Goal: Find specific page/section: Find specific page/section

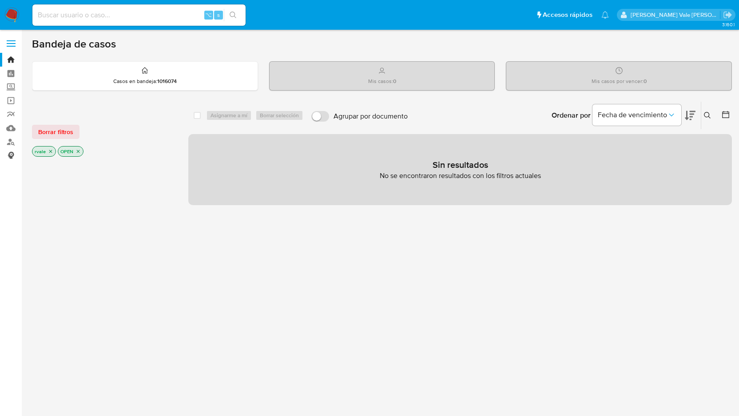
click at [11, 156] on link "Consolidado" at bounding box center [53, 156] width 106 height 14
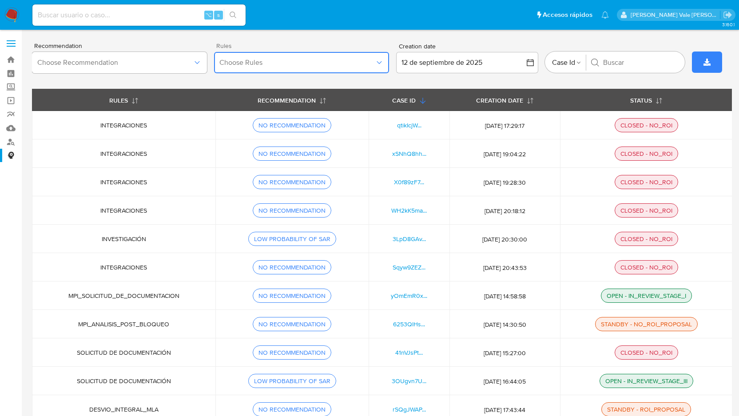
click at [384, 60] on button "Choose Rules" at bounding box center [301, 62] width 175 height 21
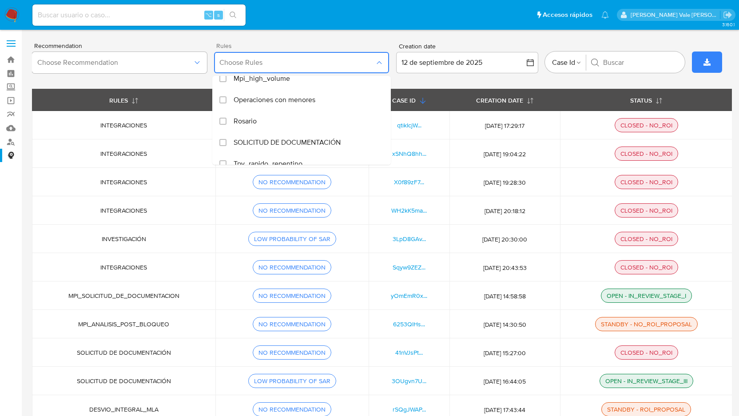
scroll to position [721, 0]
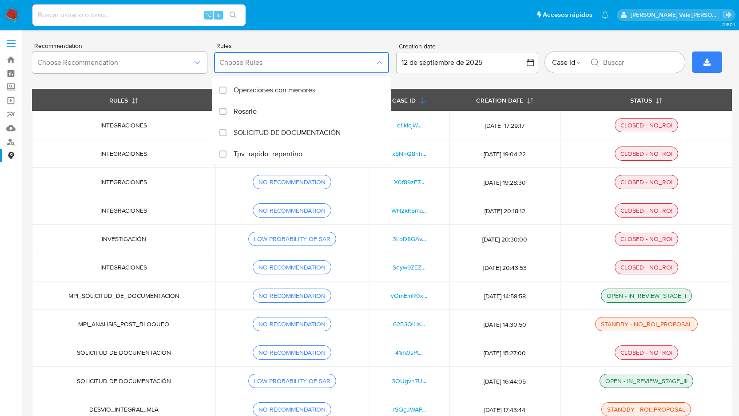
click at [315, 40] on div "Recommendation Choose Recommendation Rules Choose Rules Actividades_hr_mla Crip…" at bounding box center [382, 62] width 700 height 53
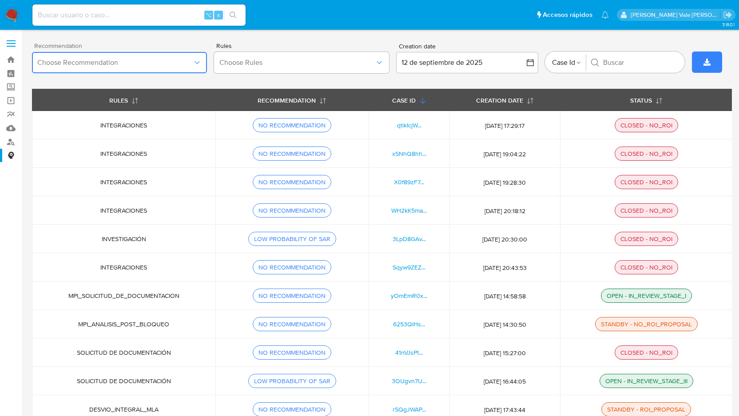
click at [200, 60] on icon "button" at bounding box center [197, 62] width 9 height 9
click at [265, 40] on div "Recommendation Choose Recommendation Rules Choose Rules Creation date [DATE] [D…" at bounding box center [382, 62] width 700 height 53
click at [95, 14] on input at bounding box center [138, 15] width 213 height 12
paste input "359302664"
type input "359302664"
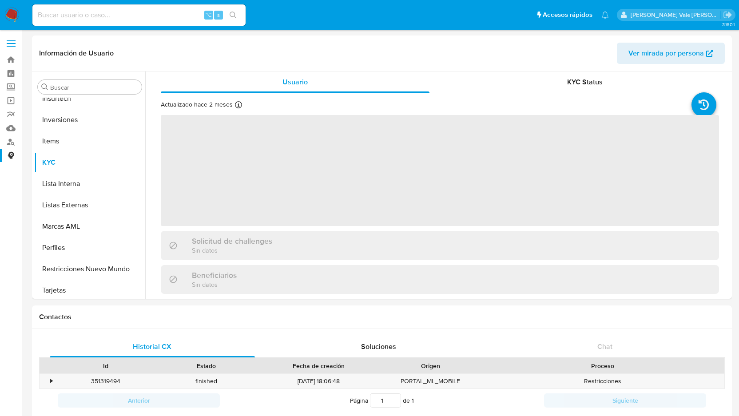
scroll to position [461, 0]
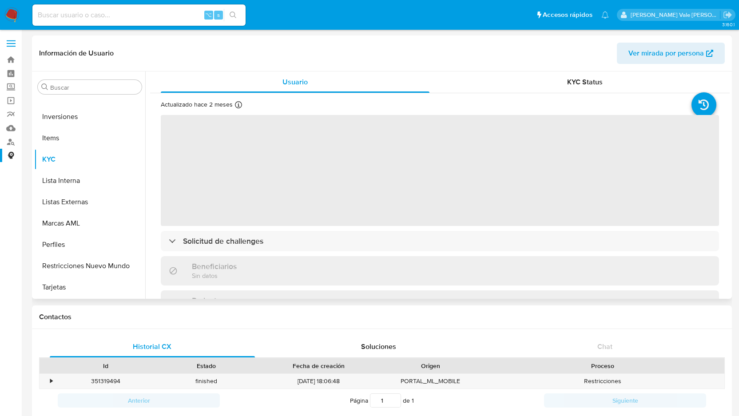
select select "10"
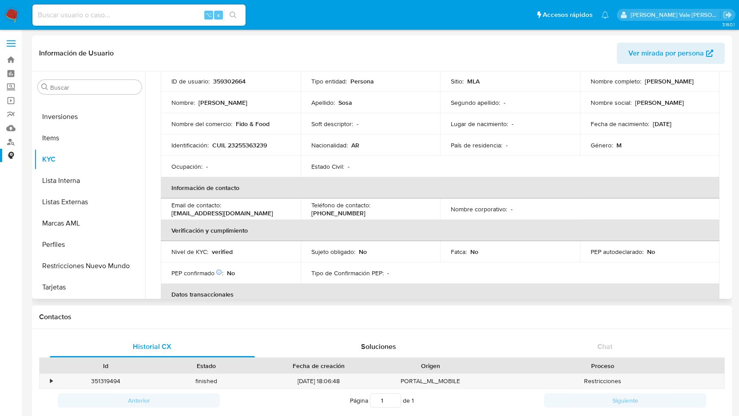
scroll to position [72, 0]
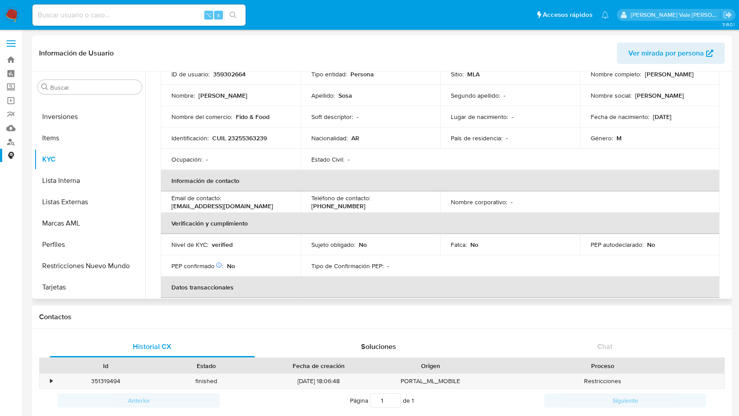
click at [104, 10] on input at bounding box center [138, 15] width 213 height 12
paste input "1321706193"
type input "1321706193"
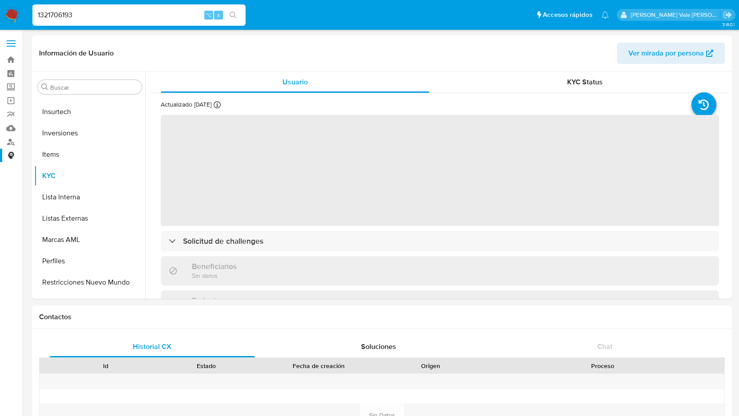
scroll to position [461, 0]
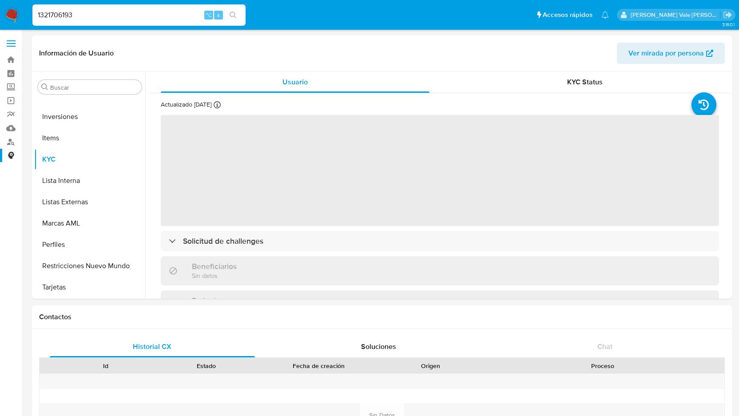
select select "10"
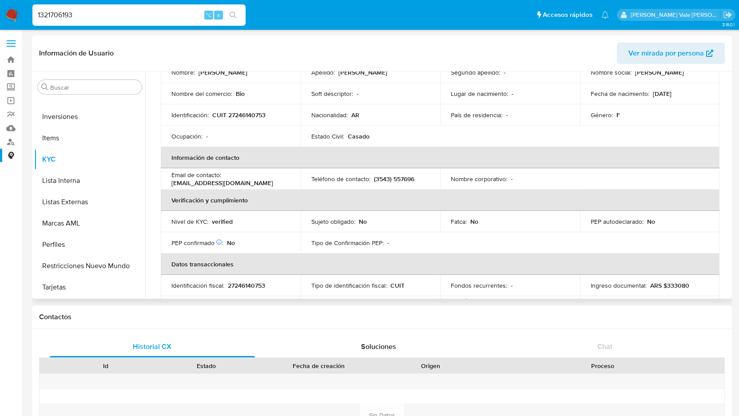
scroll to position [102, 0]
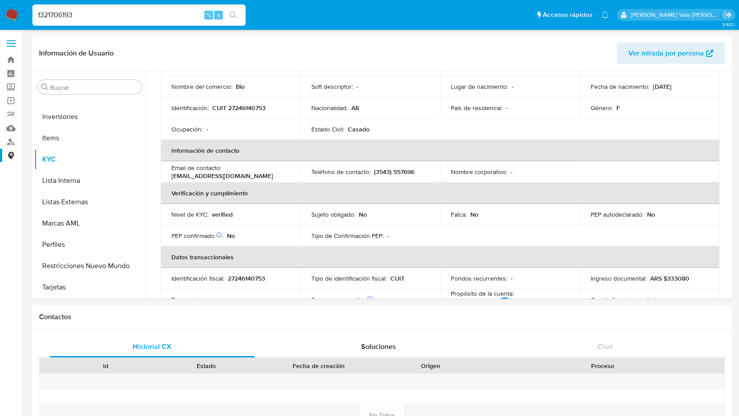
drag, startPoint x: 84, startPoint y: 14, endPoint x: 1, endPoint y: 15, distance: 82.2
click at [1, 15] on nav "Pausado Ver notificaciones 1321706193 ⌥ s Accesos rápidos Presiona las siguient…" at bounding box center [369, 15] width 739 height 30
paste input "206852369"
type input "206852369"
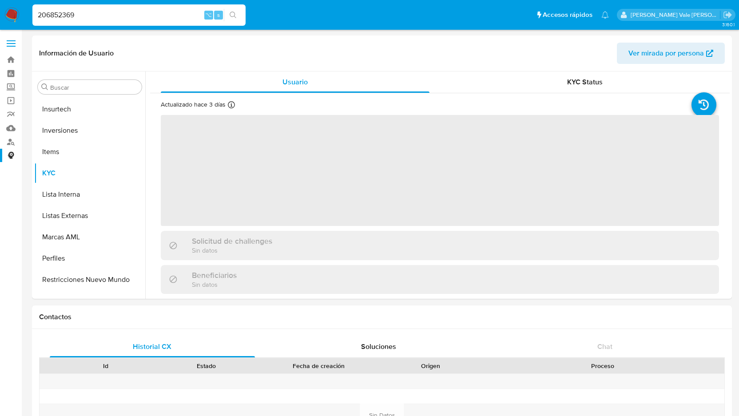
scroll to position [461, 0]
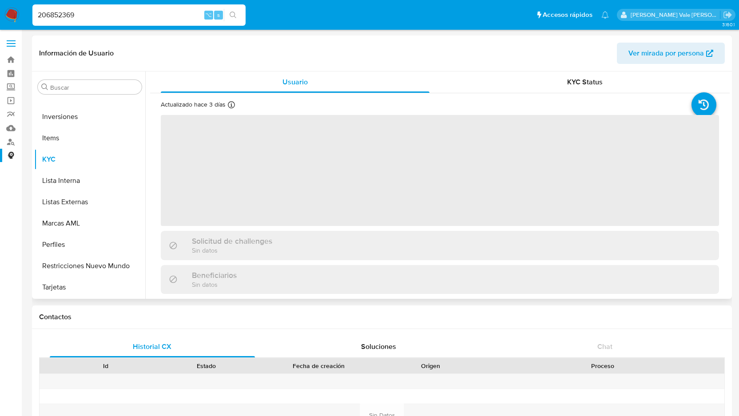
select select "10"
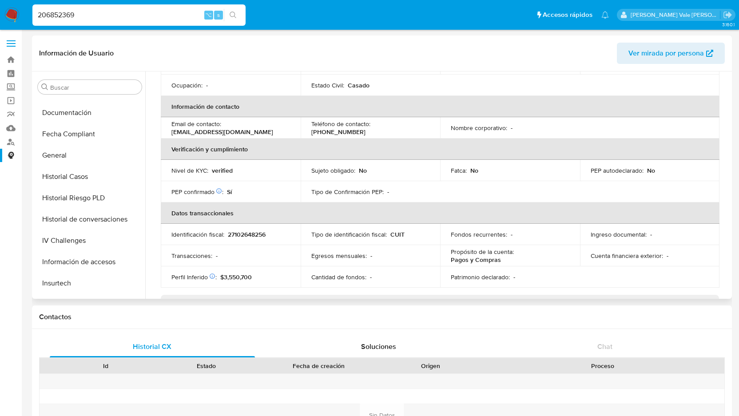
scroll to position [274, 0]
click at [67, 181] on button "Historial Casos" at bounding box center [86, 175] width 104 height 21
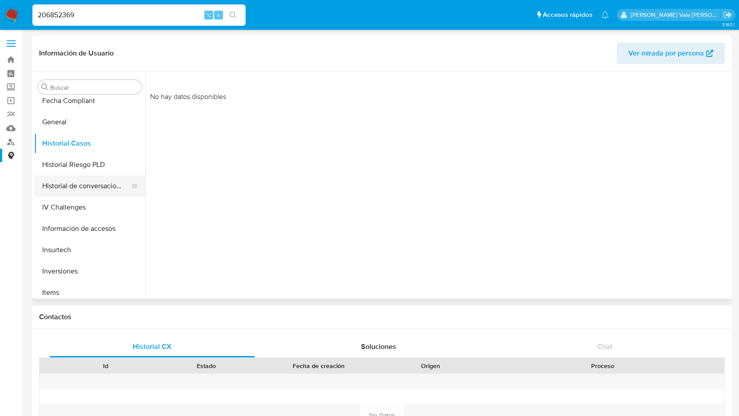
scroll to position [305, 0]
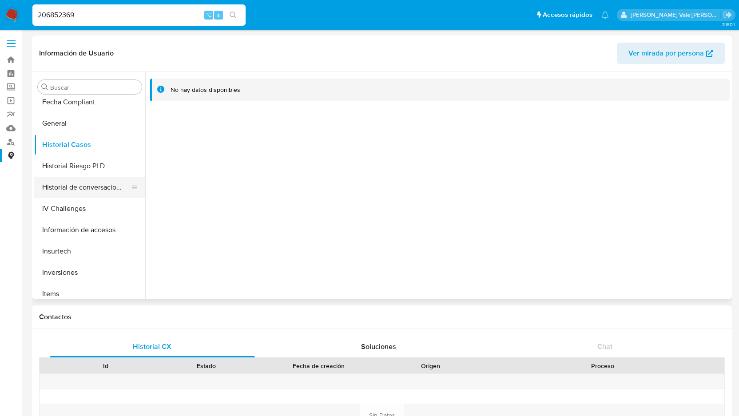
click at [84, 189] on button "Historial de conversaciones" at bounding box center [86, 187] width 104 height 21
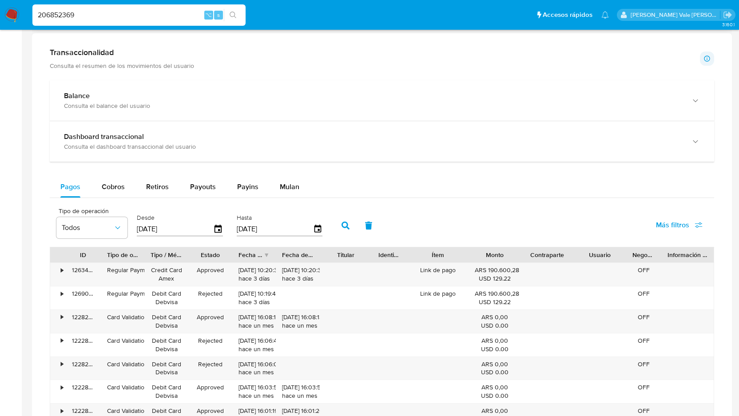
scroll to position [0, 0]
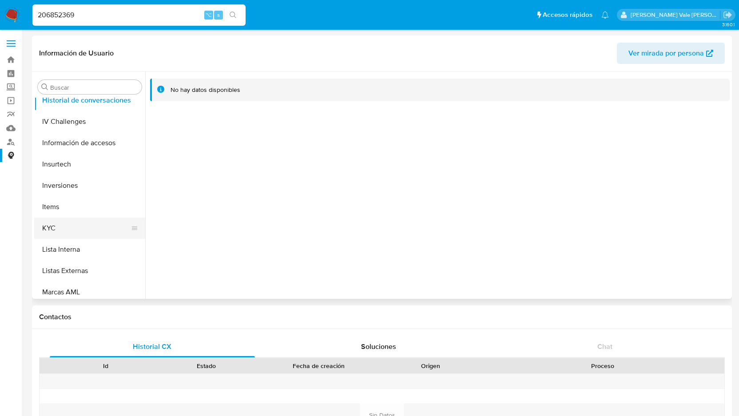
click at [57, 223] on button "KYC" at bounding box center [86, 228] width 104 height 21
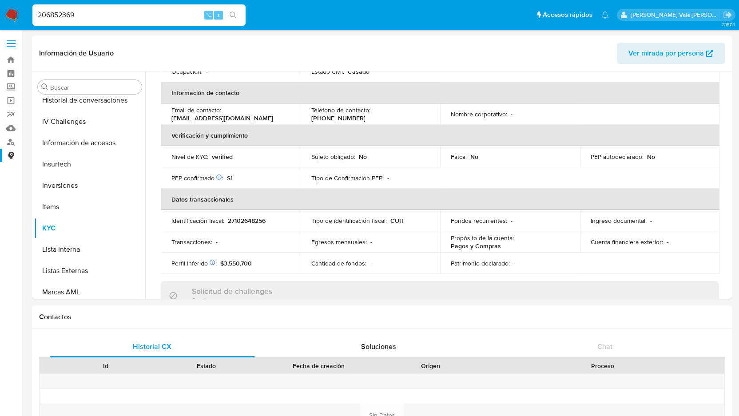
scroll to position [160, 0]
click at [219, 177] on icon at bounding box center [218, 176] width 5 height 5
click at [76, 247] on button "Lista Interna" at bounding box center [86, 249] width 104 height 21
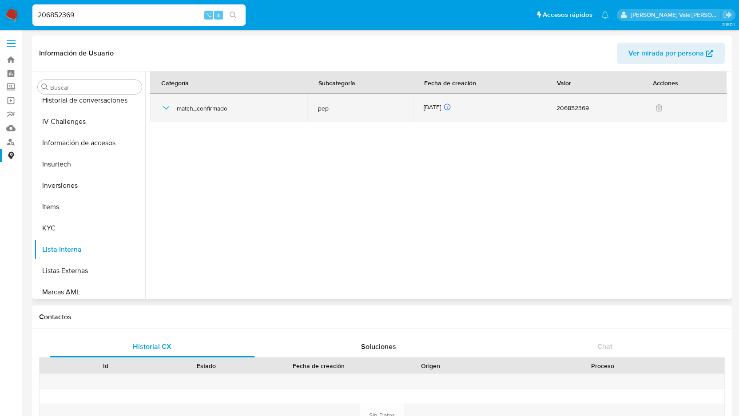
click at [165, 107] on icon "button" at bounding box center [166, 108] width 11 height 11
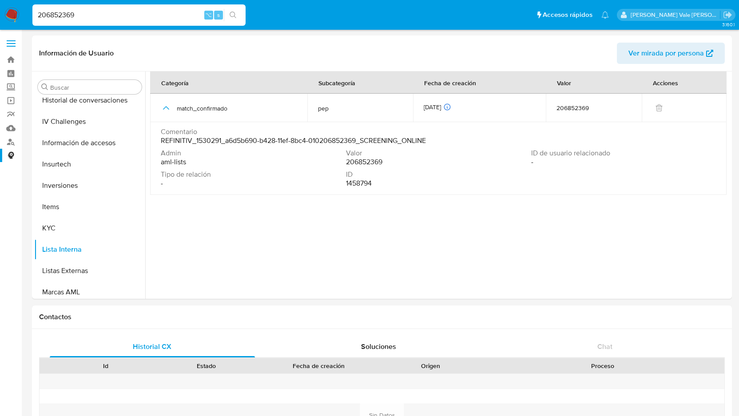
drag, startPoint x: 83, startPoint y: 12, endPoint x: 24, endPoint y: 10, distance: 59.5
click at [24, 10] on nav "Pausado Ver notificaciones 206852369 ⌥ s Accesos rápidos Presiona las siguiente…" at bounding box center [369, 15] width 739 height 30
click at [49, 227] on button "KYC" at bounding box center [86, 228] width 104 height 21
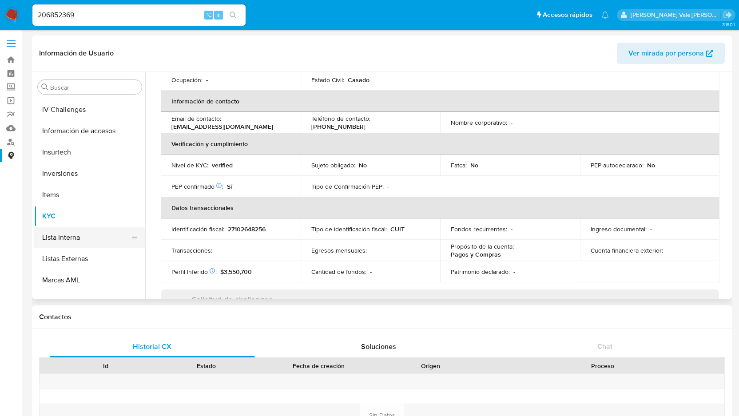
scroll to position [407, 0]
click at [94, 236] on button "Lista Interna" at bounding box center [86, 234] width 104 height 21
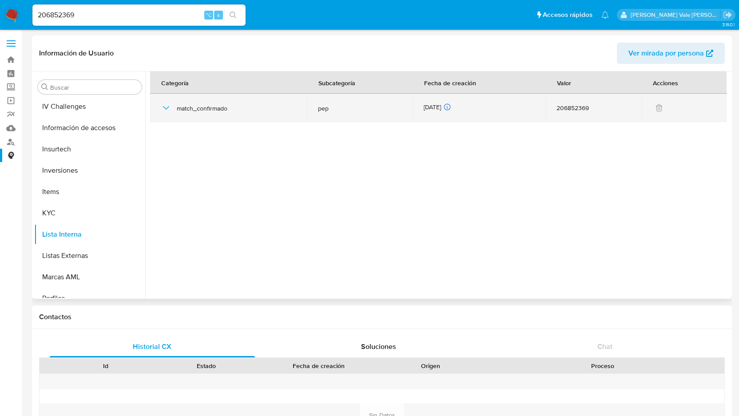
click at [165, 108] on icon "button" at bounding box center [166, 108] width 6 height 4
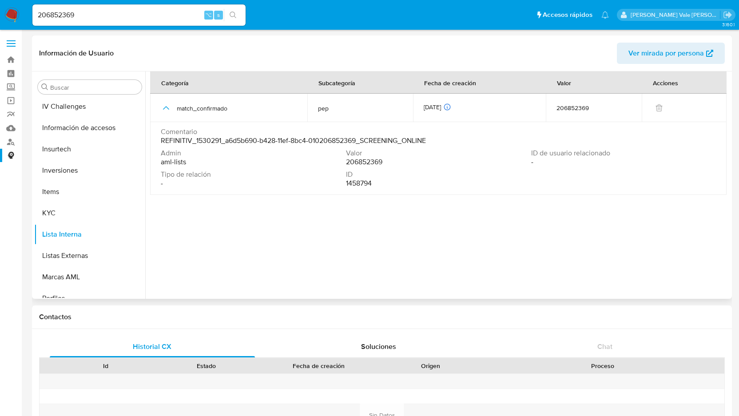
click at [266, 142] on span "REFINITIV_1530291_a6d5b690-b428-11ef-8bc4-010206852369_SCREENING_ONLINE" at bounding box center [293, 140] width 265 height 9
drag, startPoint x: 96, startPoint y: 16, endPoint x: -14, endPoint y: 16, distance: 110.2
paste input "1507536544"
type input "1507536544"
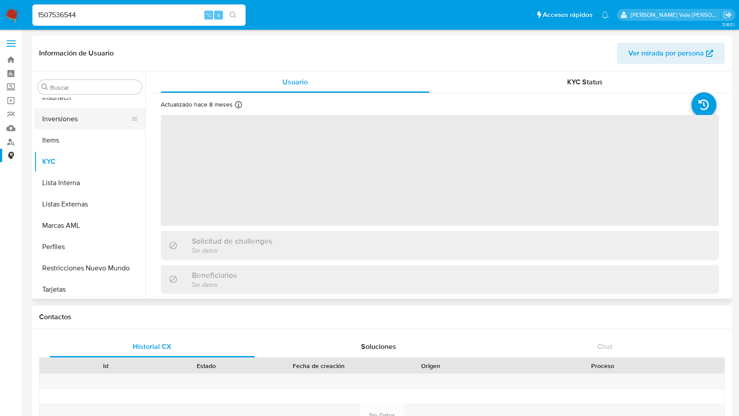
scroll to position [461, 0]
select select "10"
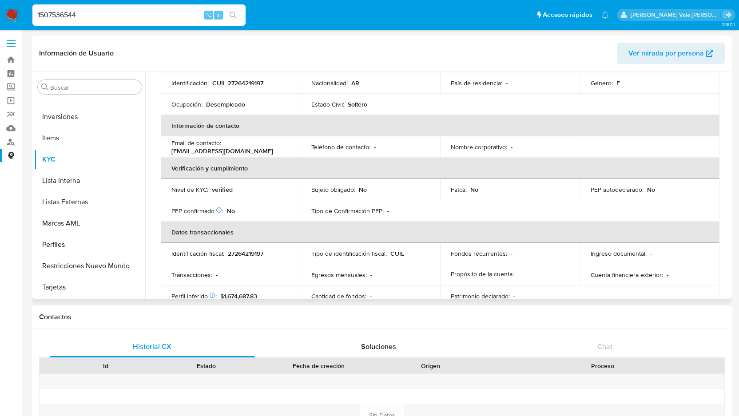
scroll to position [128, 0]
drag, startPoint x: 83, startPoint y: 11, endPoint x: 16, endPoint y: 11, distance: 67.5
click at [16, 11] on nav "Pausado Ver notificaciones 1507536544 ⌥ s Accesos rápidos Presiona las siguient…" at bounding box center [369, 15] width 739 height 30
paste input "68767900"
type input "168767900"
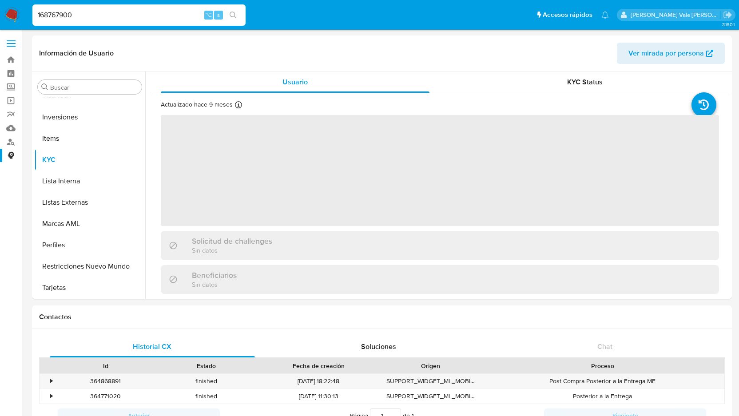
scroll to position [461, 0]
select select "10"
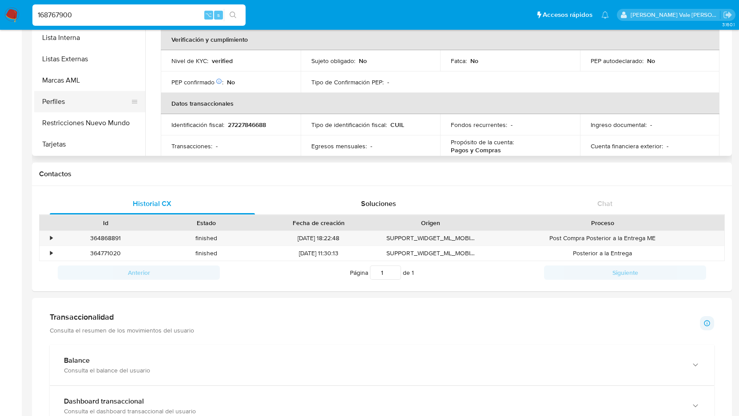
scroll to position [144, 0]
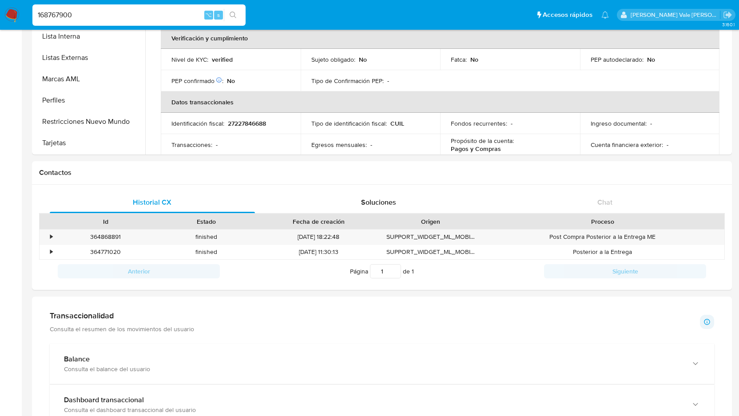
click at [81, 10] on input "168767900" at bounding box center [138, 15] width 213 height 12
drag, startPoint x: 81, startPoint y: 12, endPoint x: 18, endPoint y: 12, distance: 63.1
click at [18, 12] on nav "Pausado Ver notificaciones 168767900 ⌥ s Accesos rápidos Presiona las siguiente…" at bounding box center [369, 15] width 739 height 30
paste input "206852369"
type input "206852369"
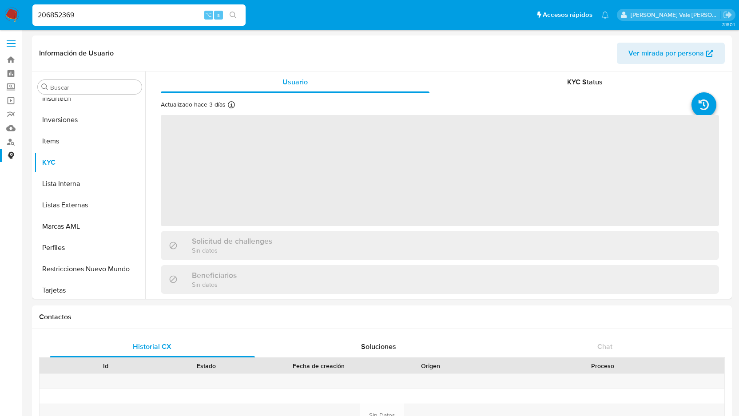
scroll to position [461, 0]
select select "10"
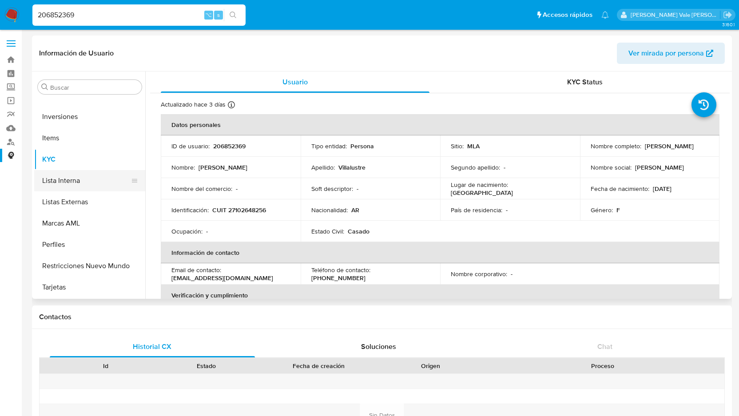
click at [72, 184] on button "Lista Interna" at bounding box center [86, 180] width 104 height 21
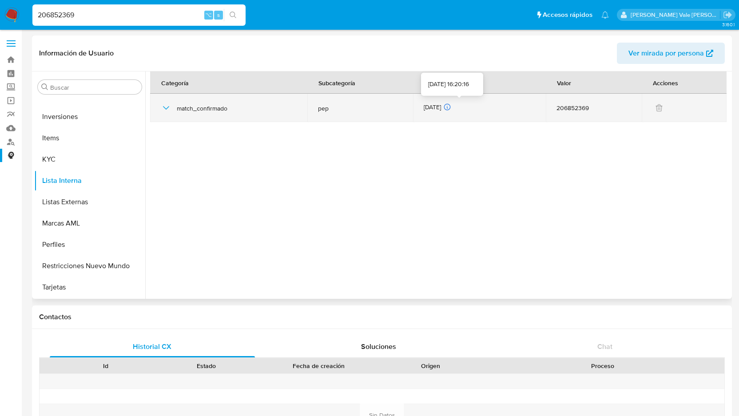
click at [448, 108] on icon at bounding box center [447, 107] width 1 height 1
click at [164, 107] on icon "button" at bounding box center [166, 108] width 11 height 11
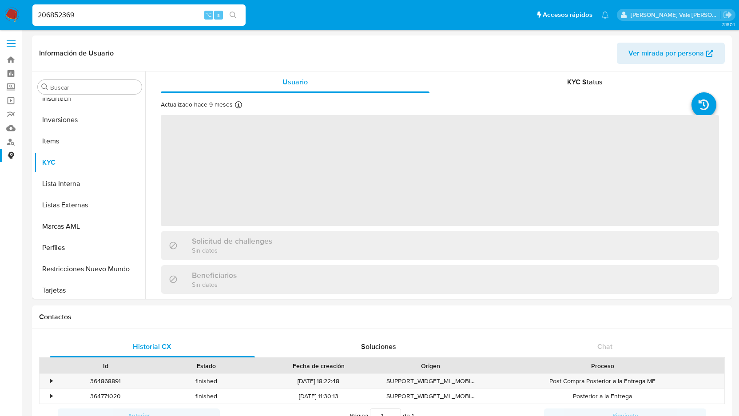
scroll to position [461, 0]
select select "10"
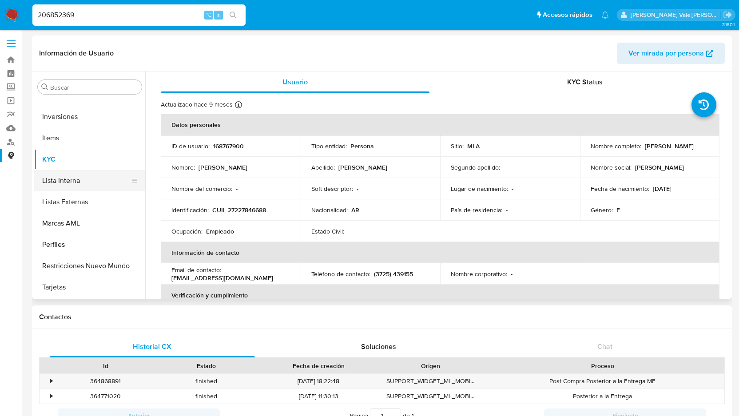
click at [72, 178] on button "Lista Interna" at bounding box center [86, 180] width 104 height 21
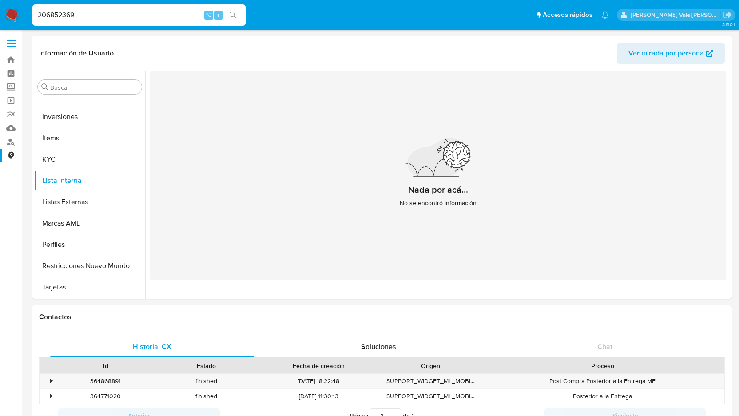
click at [115, 13] on input "206852369" at bounding box center [138, 15] width 213 height 12
click at [80, 177] on button "Lista Interna" at bounding box center [86, 180] width 104 height 21
click at [64, 157] on button "KYC" at bounding box center [86, 159] width 104 height 21
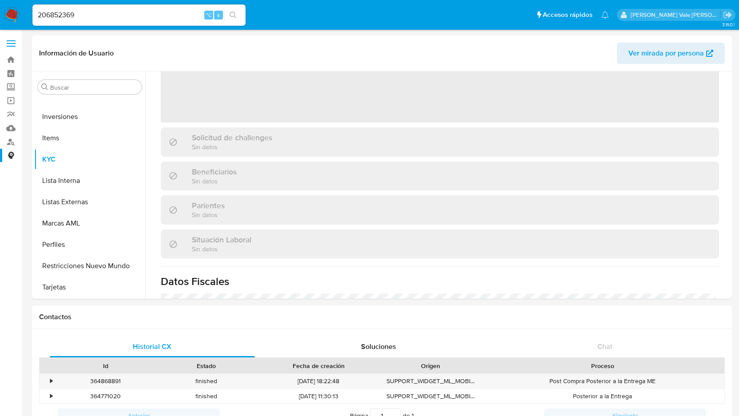
scroll to position [105, 0]
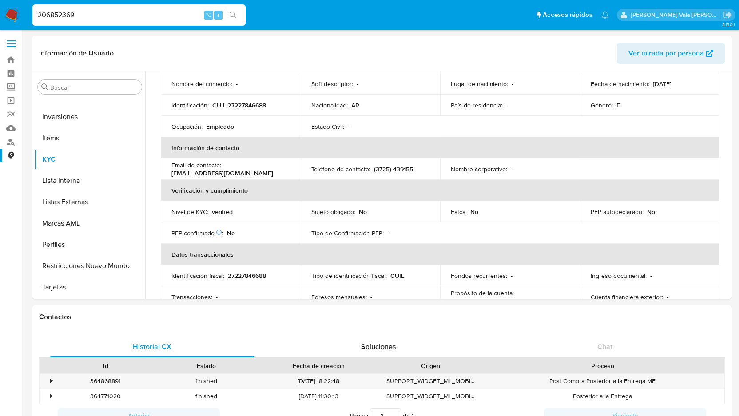
drag, startPoint x: 82, startPoint y: 12, endPoint x: -14, endPoint y: 14, distance: 96.0
drag, startPoint x: 95, startPoint y: 14, endPoint x: 4, endPoint y: 18, distance: 91.6
click at [4, 17] on nav "Pausado Ver notificaciones 206852369 ⌥ s Accesos rápidos Presiona las siguiente…" at bounding box center [369, 15] width 739 height 30
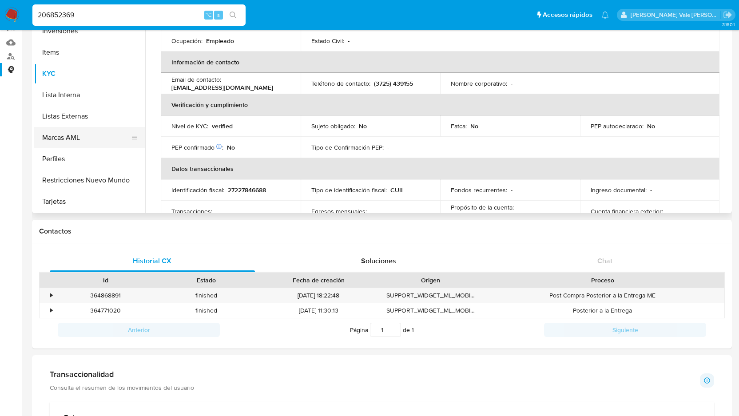
scroll to position [72, 0]
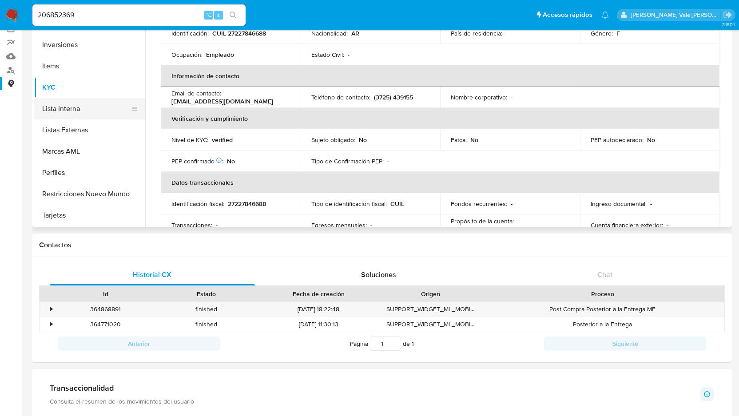
click at [73, 104] on button "Lista Interna" at bounding box center [86, 108] width 104 height 21
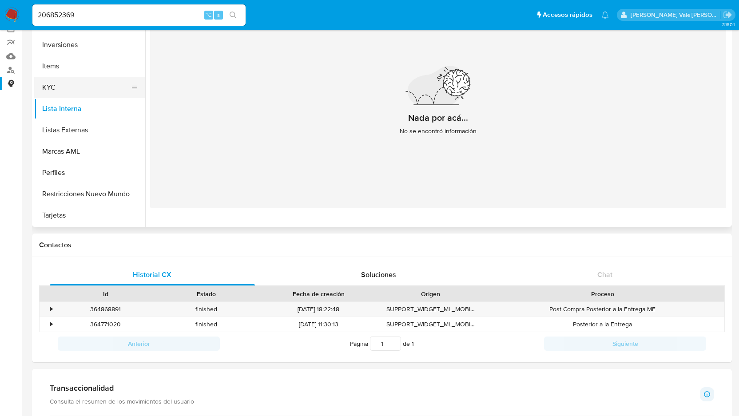
click at [68, 84] on button "KYC" at bounding box center [86, 87] width 104 height 21
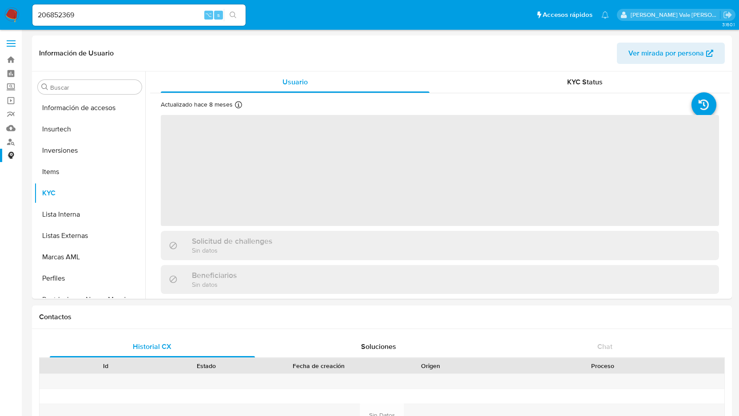
scroll to position [460, 0]
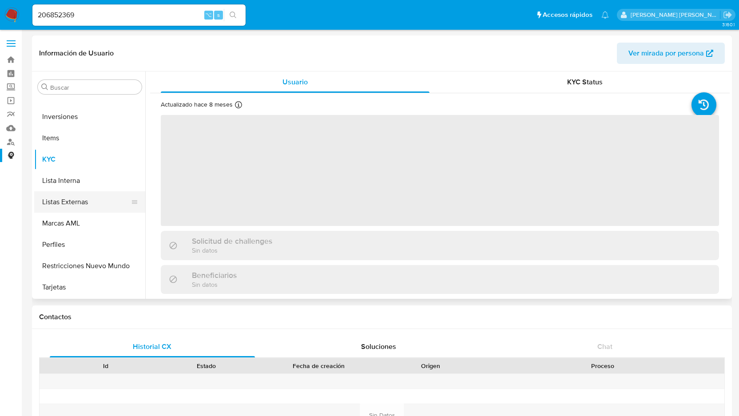
select select "10"
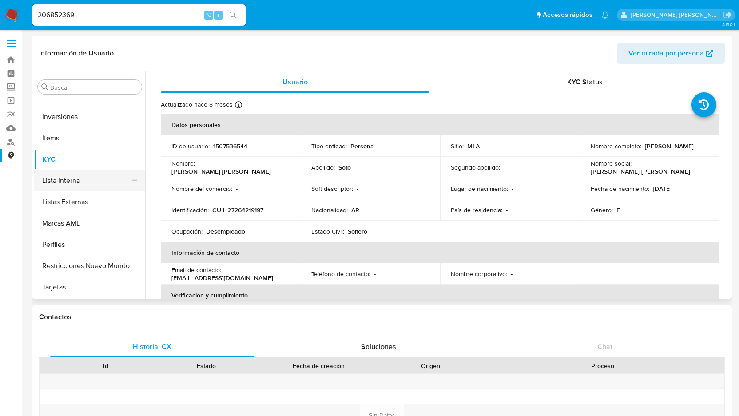
click at [75, 178] on button "Lista Interna" at bounding box center [86, 180] width 104 height 21
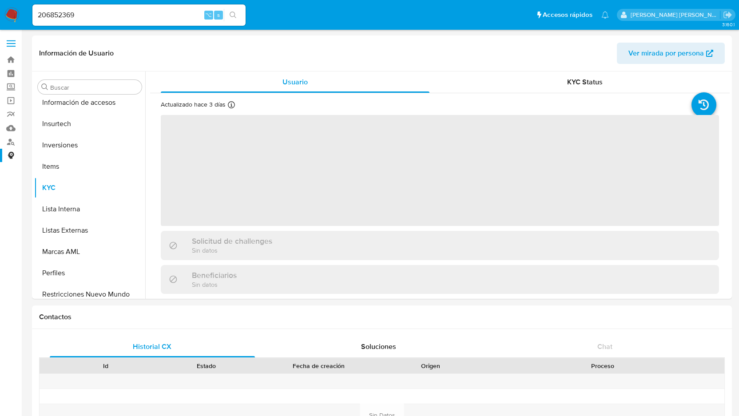
scroll to position [461, 0]
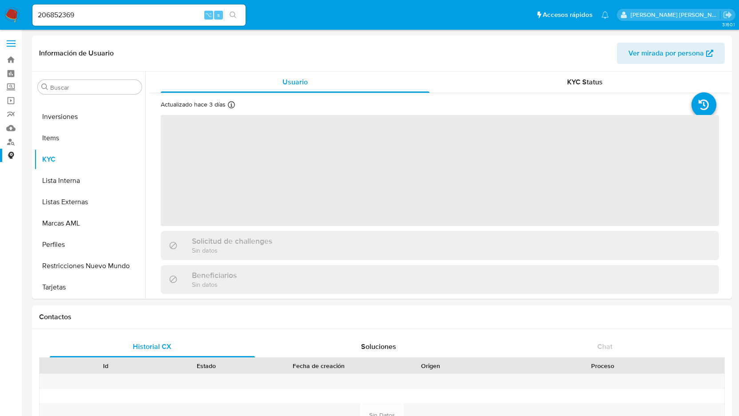
select select "10"
click at [75, 178] on button "Lista Interna" at bounding box center [89, 180] width 111 height 21
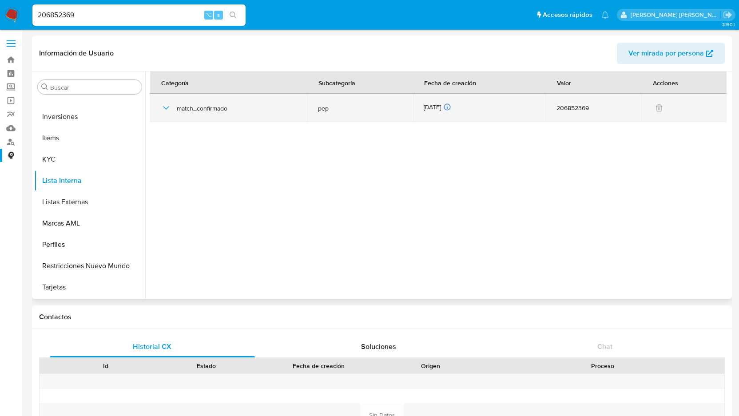
click at [168, 108] on icon "button" at bounding box center [166, 108] width 11 height 11
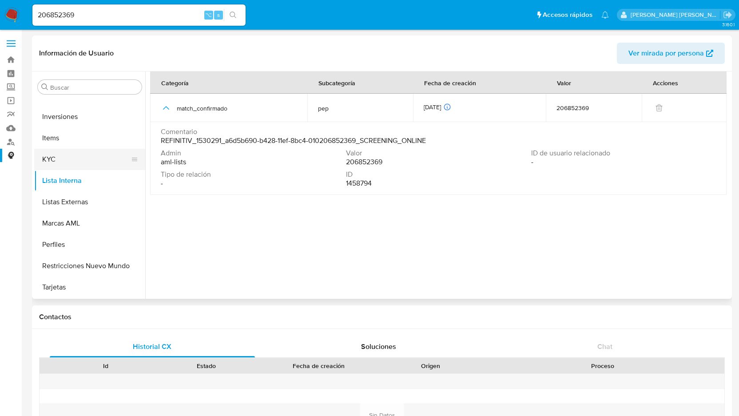
click at [54, 163] on button "KYC" at bounding box center [86, 159] width 104 height 21
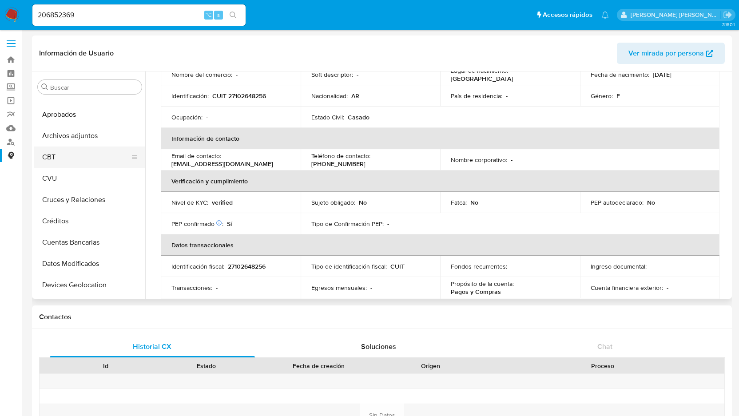
scroll to position [0, 0]
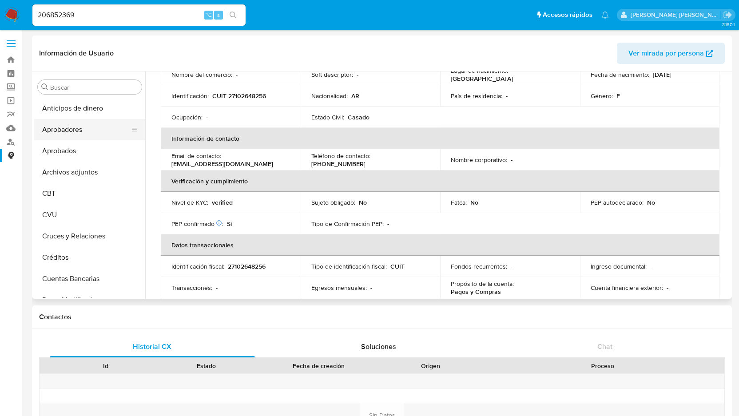
click at [84, 126] on button "Aprobadores" at bounding box center [86, 129] width 104 height 21
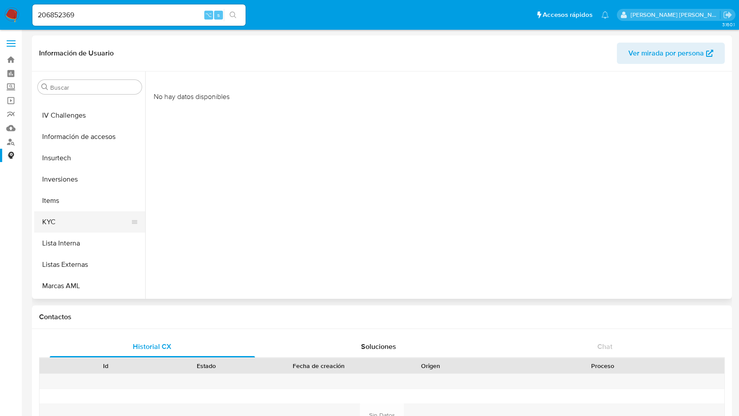
scroll to position [400, 0]
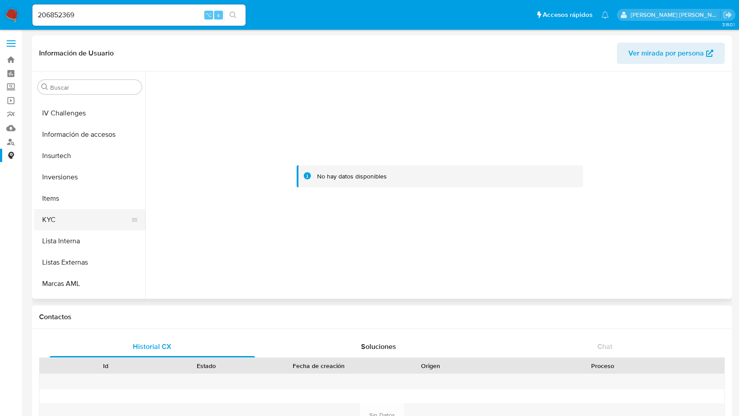
click at [68, 213] on button "KYC" at bounding box center [86, 219] width 104 height 21
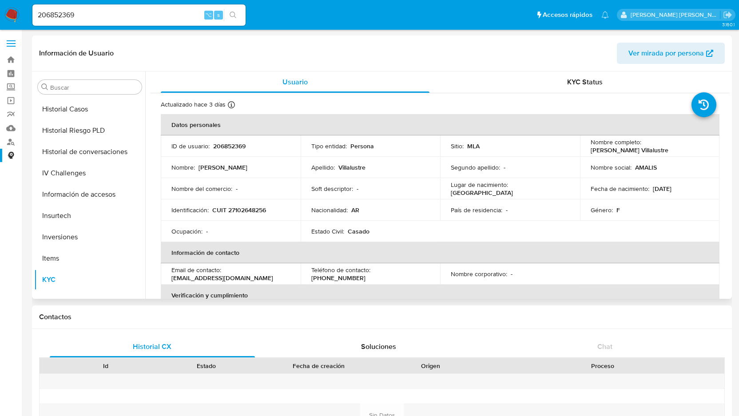
scroll to position [335, 0]
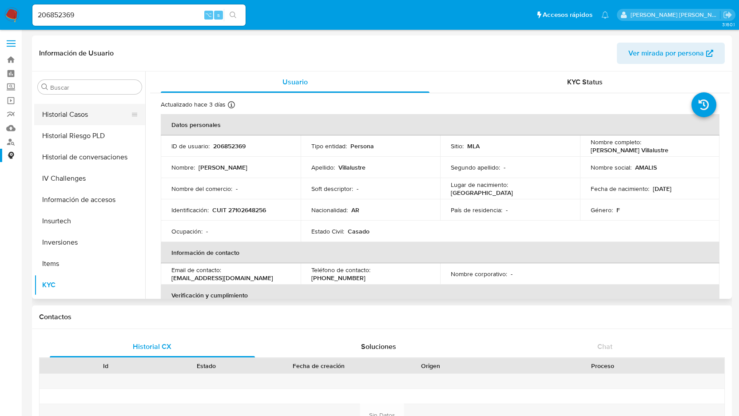
click at [74, 115] on button "Historial Casos" at bounding box center [86, 114] width 104 height 21
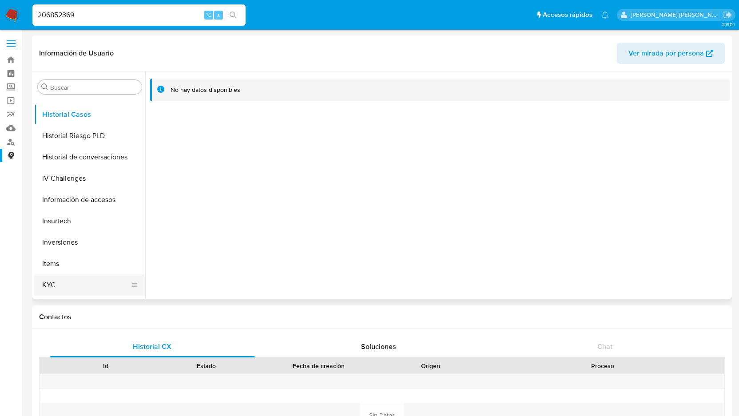
click at [46, 284] on button "KYC" at bounding box center [86, 284] width 104 height 21
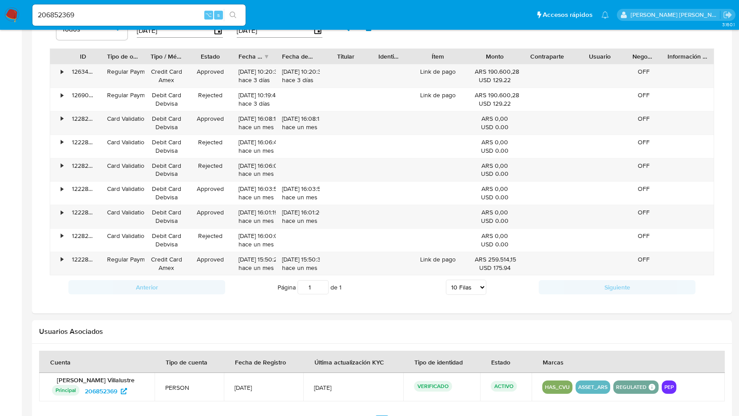
scroll to position [712, 0]
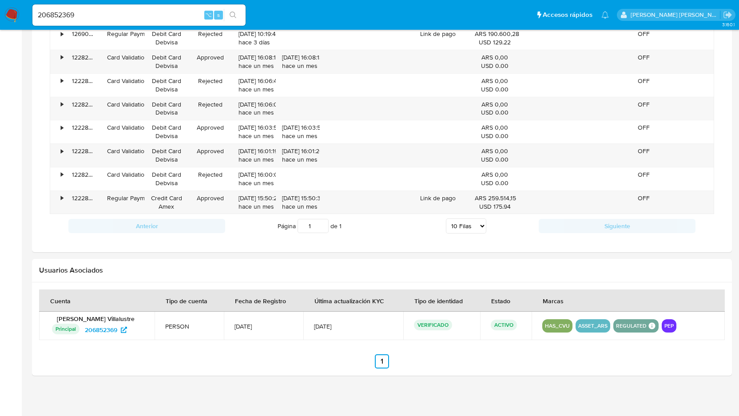
click at [666, 324] on button "PEP" at bounding box center [668, 326] width 9 height 4
click at [667, 325] on button "PEP" at bounding box center [668, 326] width 9 height 4
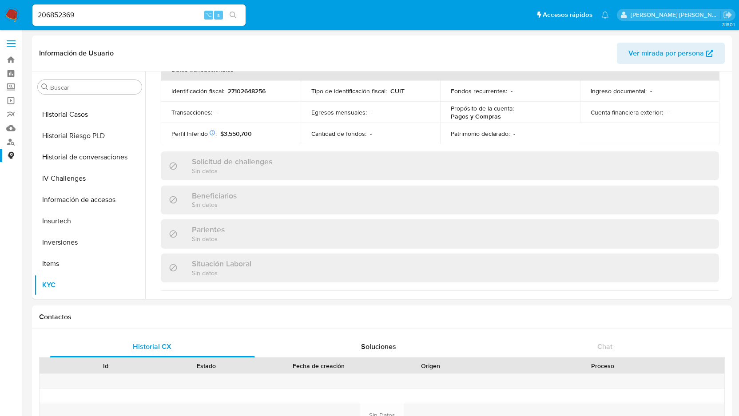
scroll to position [0, 0]
